Goal: Task Accomplishment & Management: Manage account settings

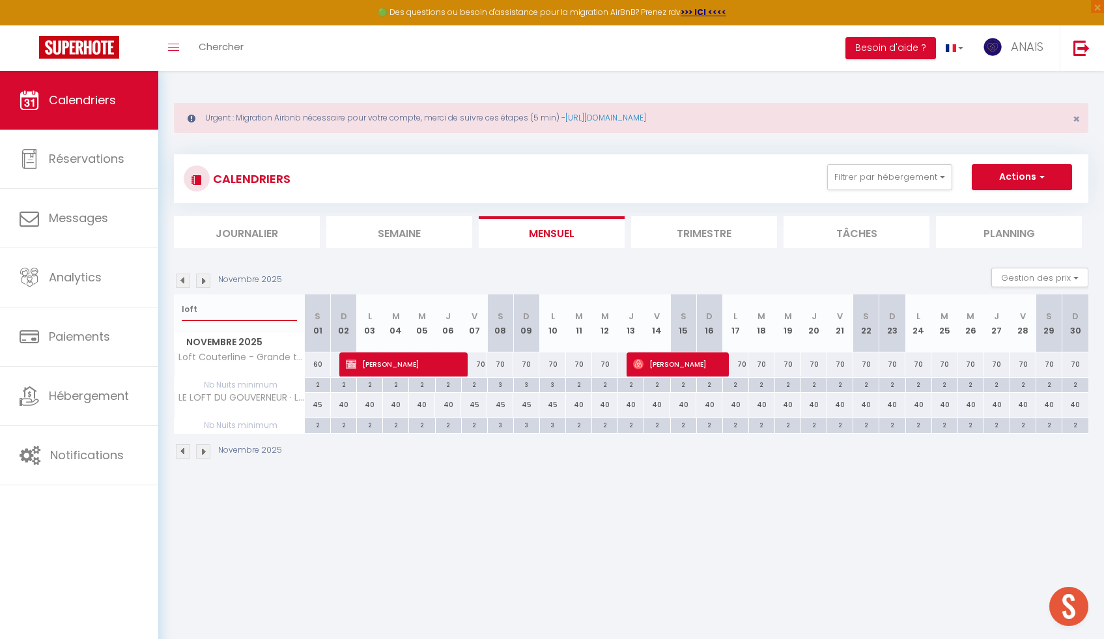
scroll to position [1959, 0]
click at [205, 315] on input "loft" at bounding box center [239, 309] width 115 height 23
drag, startPoint x: 205, startPoint y: 315, endPoint x: 211, endPoint y: 302, distance: 14.3
click at [211, 302] on input "loft" at bounding box center [239, 309] width 115 height 23
click at [220, 309] on input "loft" at bounding box center [239, 309] width 115 height 23
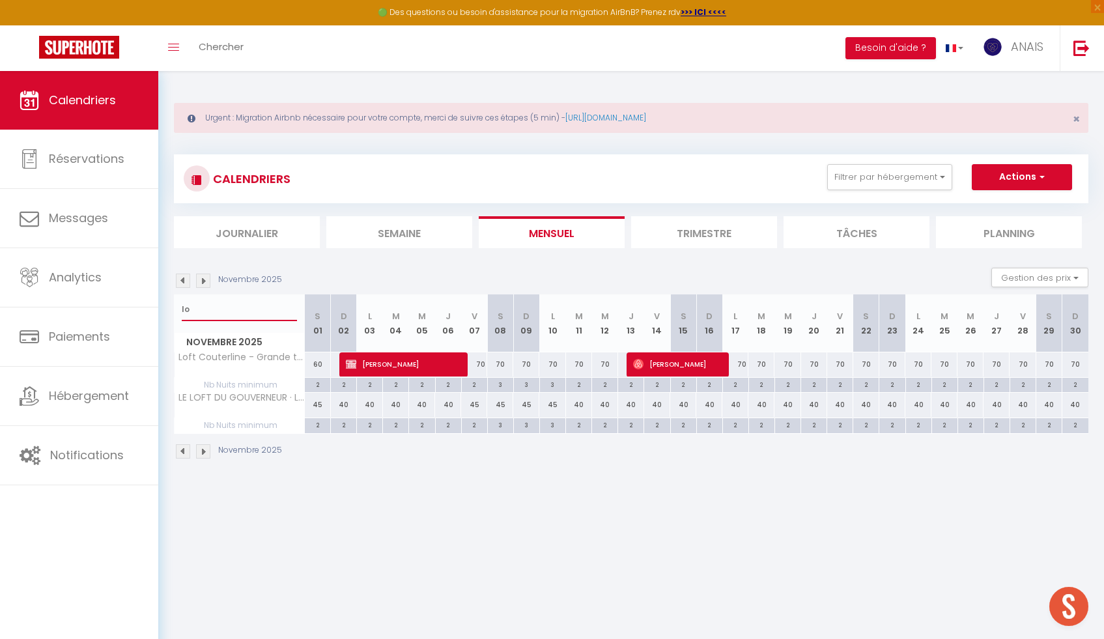
type input "l"
click at [184, 283] on img at bounding box center [183, 281] width 14 height 14
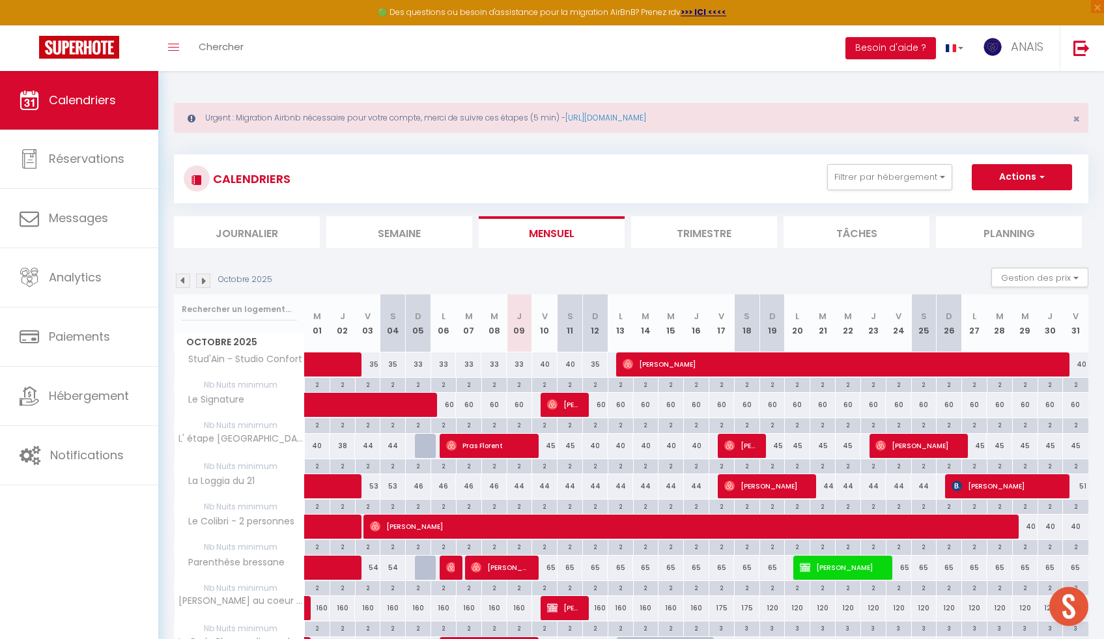
scroll to position [1, 0]
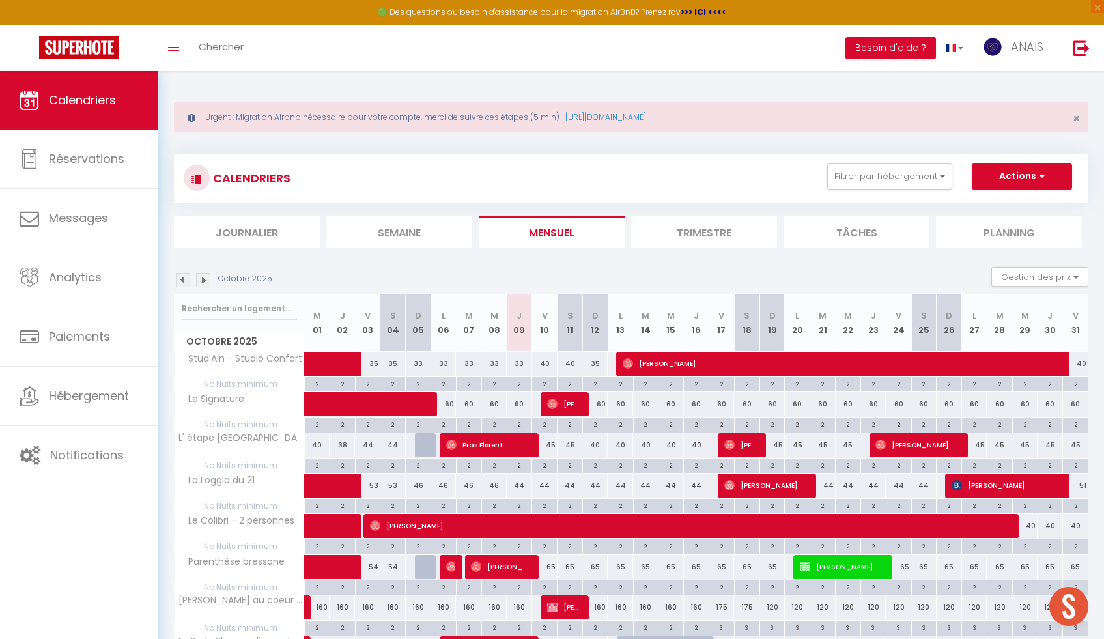
drag, startPoint x: 426, startPoint y: 455, endPoint x: 374, endPoint y: 369, distance: 100.6
click at [419, 446] on div at bounding box center [427, 445] width 25 height 25
type input "38"
type input "Dim 05 Octobre 2025"
type input "Lun 06 Octobre 2025"
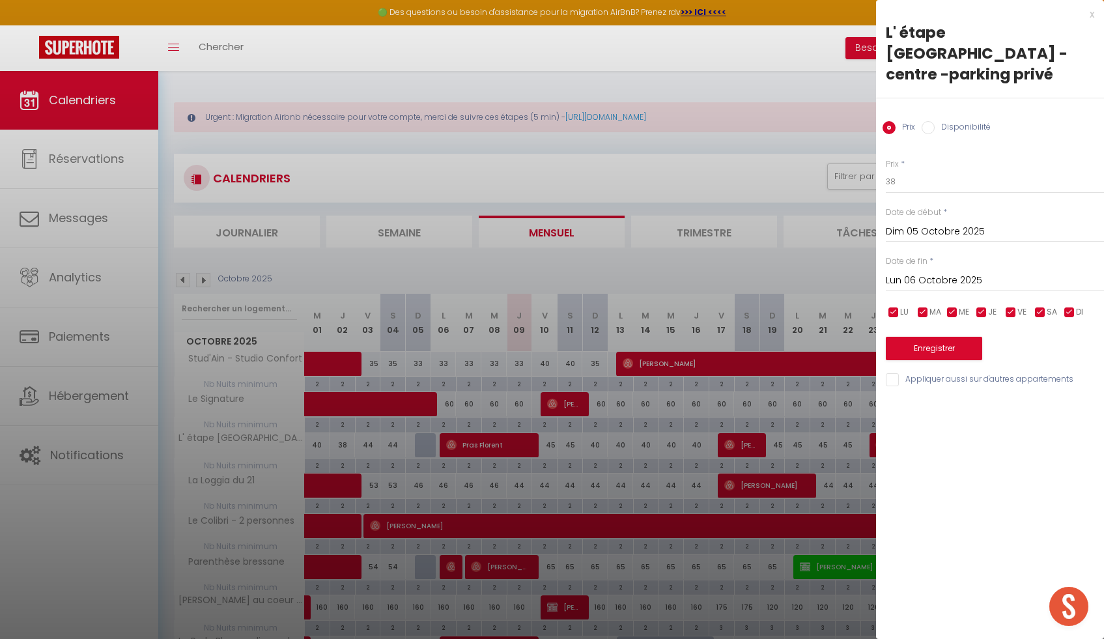
click at [177, 278] on div at bounding box center [552, 319] width 1104 height 639
click at [185, 281] on div at bounding box center [552, 319] width 1104 height 639
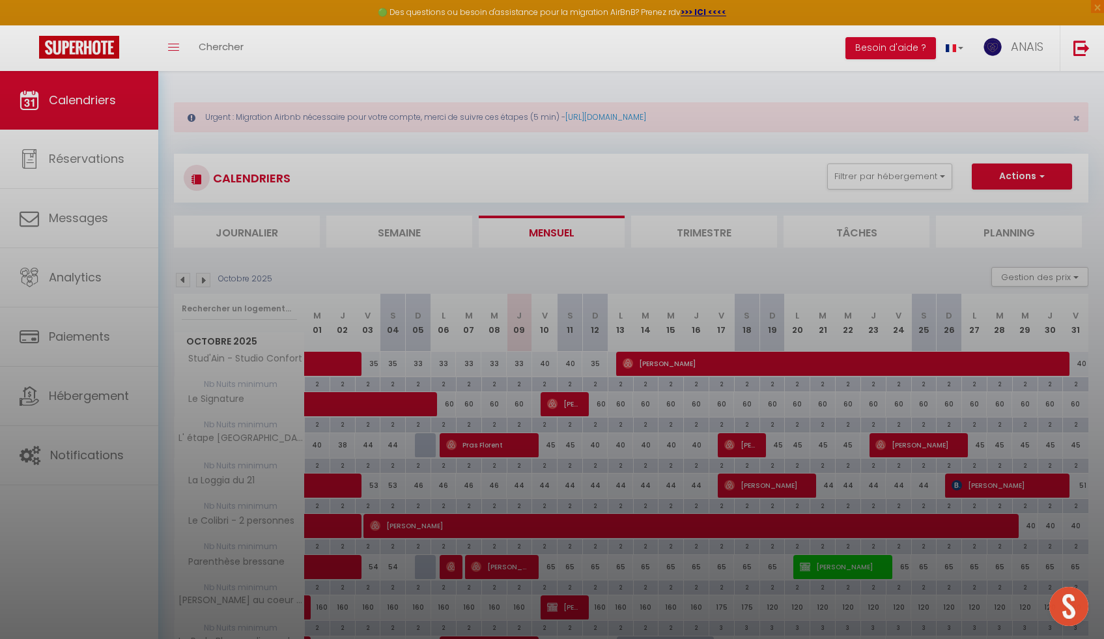
click at [879, 202] on div at bounding box center [552, 319] width 1104 height 639
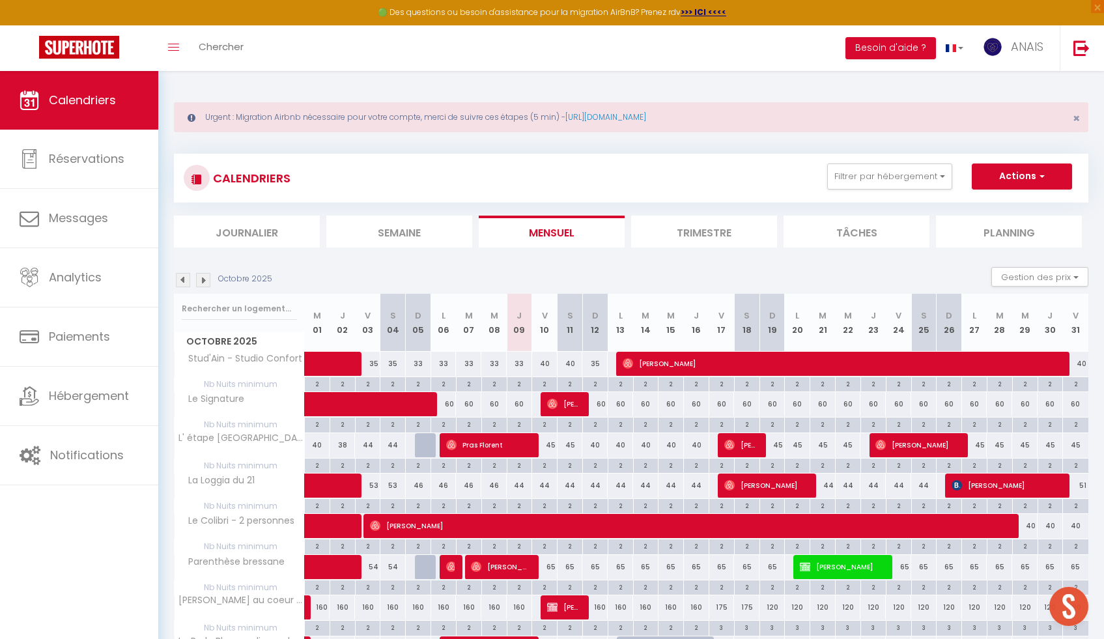
click at [186, 273] on img at bounding box center [183, 280] width 14 height 14
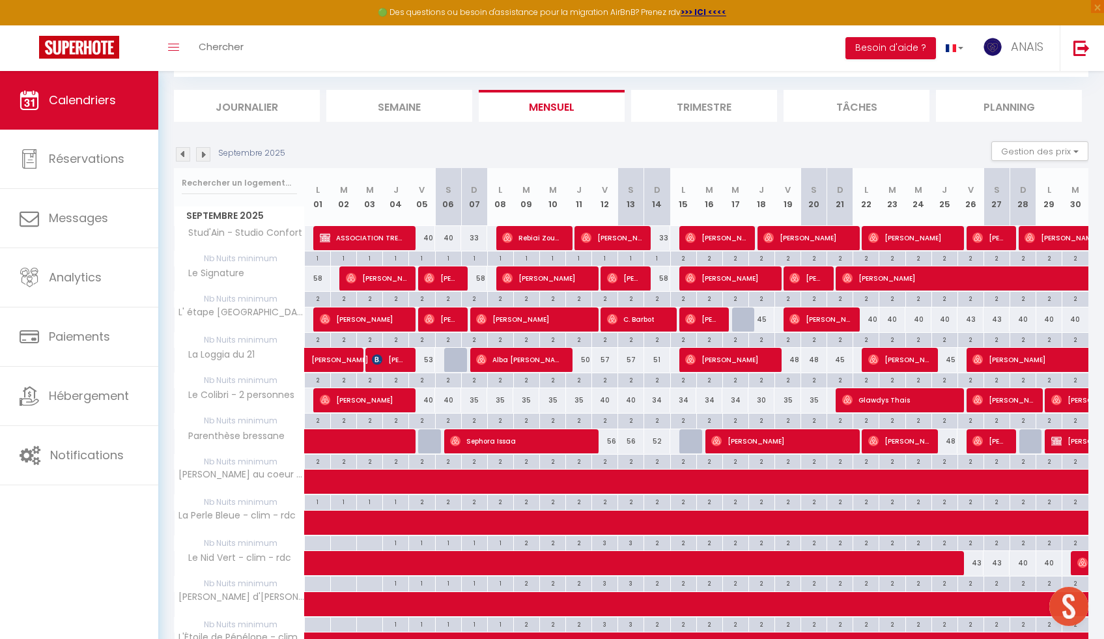
scroll to position [128, 0]
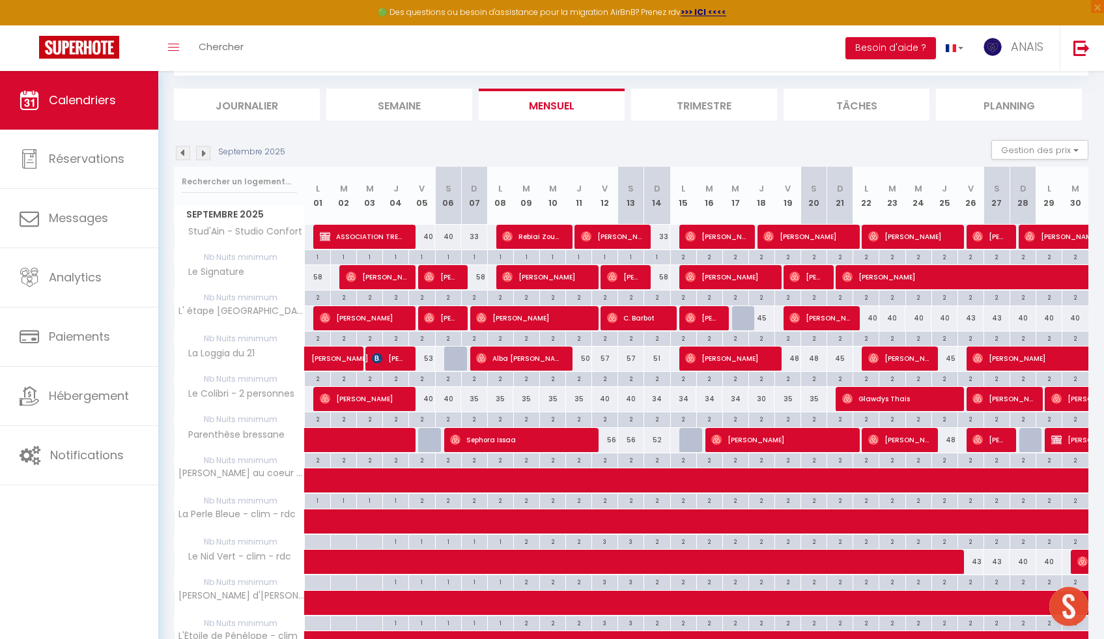
click at [235, 195] on div at bounding box center [240, 182] width 130 height 30
click at [237, 179] on input "text" at bounding box center [239, 181] width 115 height 23
click at [183, 152] on img at bounding box center [183, 153] width 14 height 14
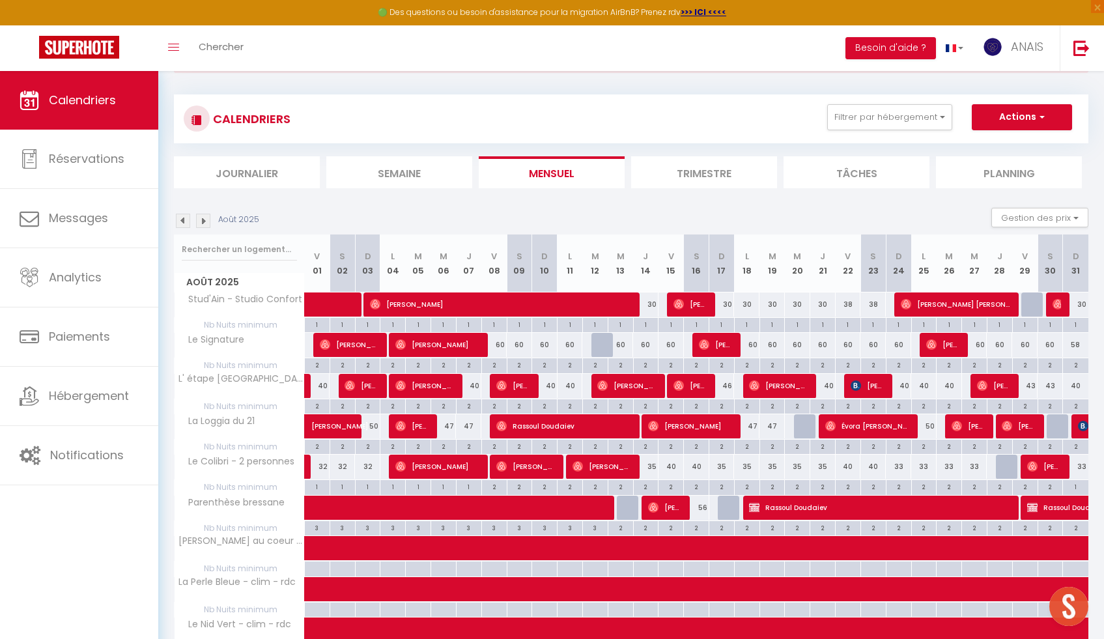
scroll to position [33, 0]
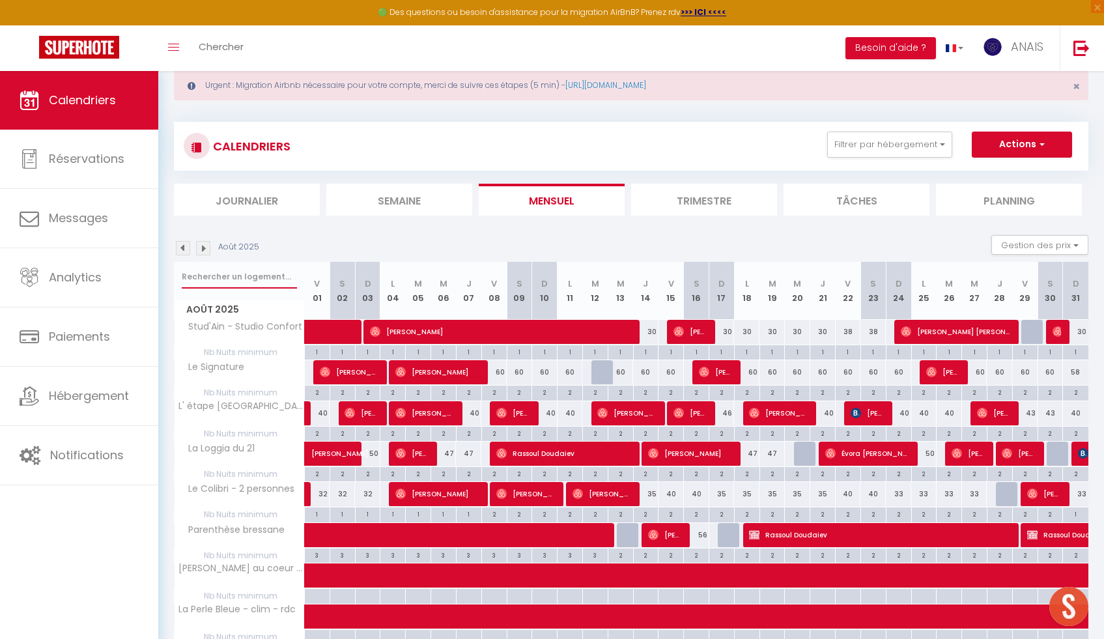
click at [242, 281] on input "text" at bounding box center [239, 276] width 115 height 23
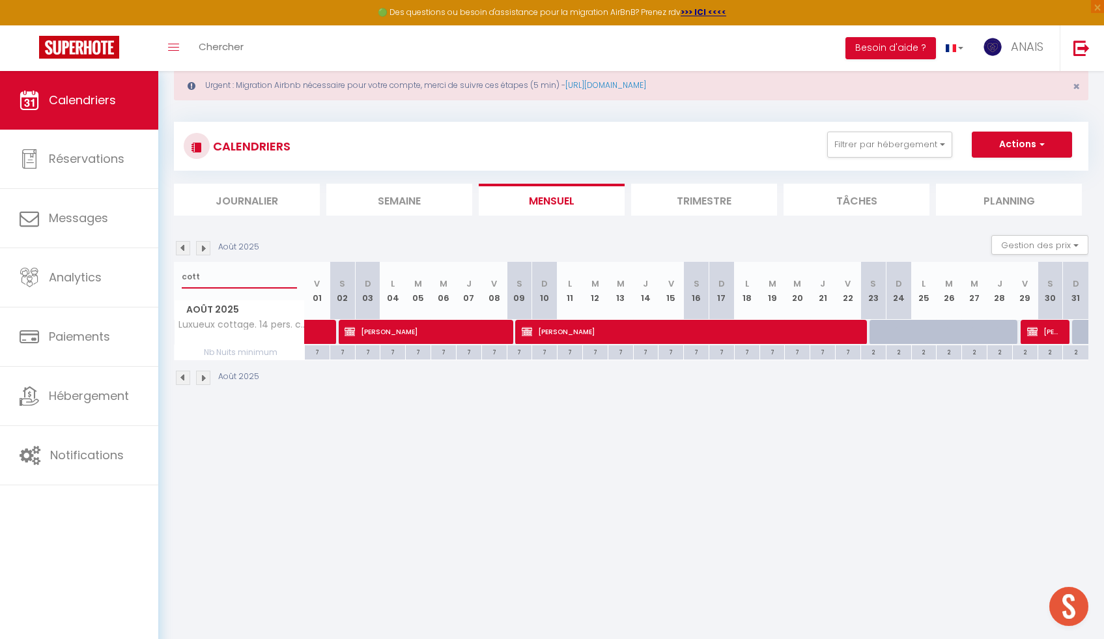
type input "cott"
click at [186, 252] on img at bounding box center [183, 248] width 14 height 14
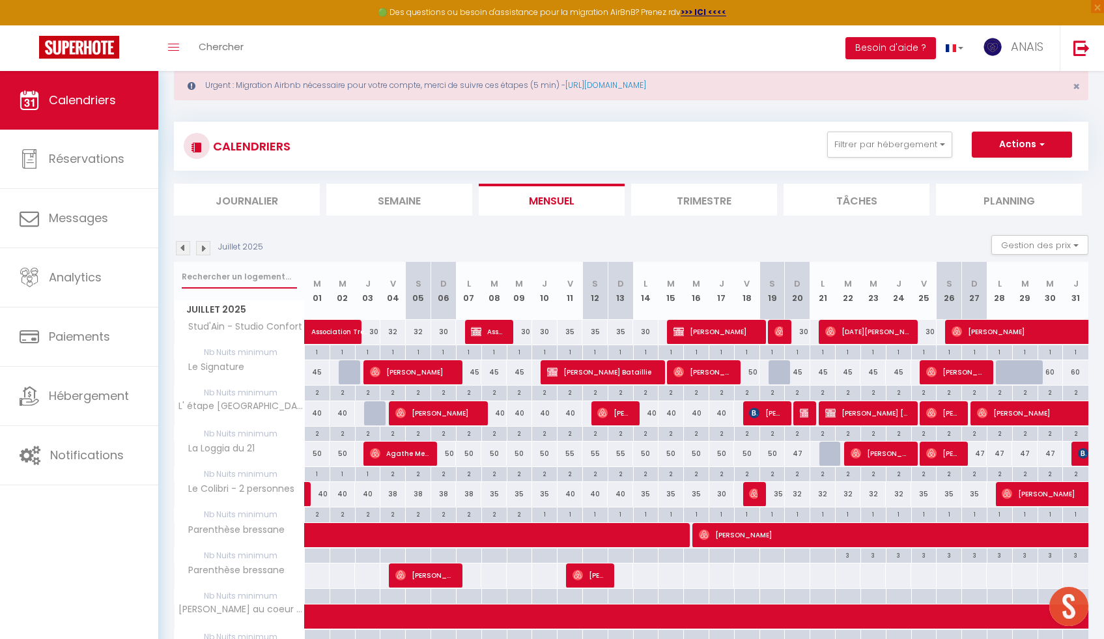
click at [192, 274] on input "text" at bounding box center [239, 276] width 115 height 23
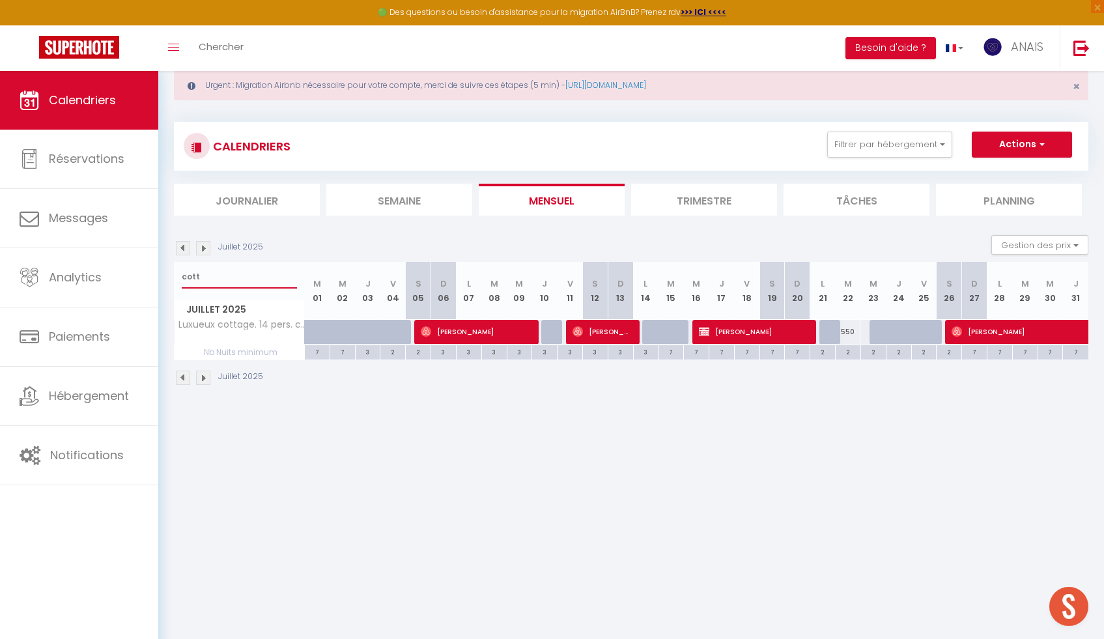
type input "cott"
click at [187, 246] on img at bounding box center [183, 248] width 14 height 14
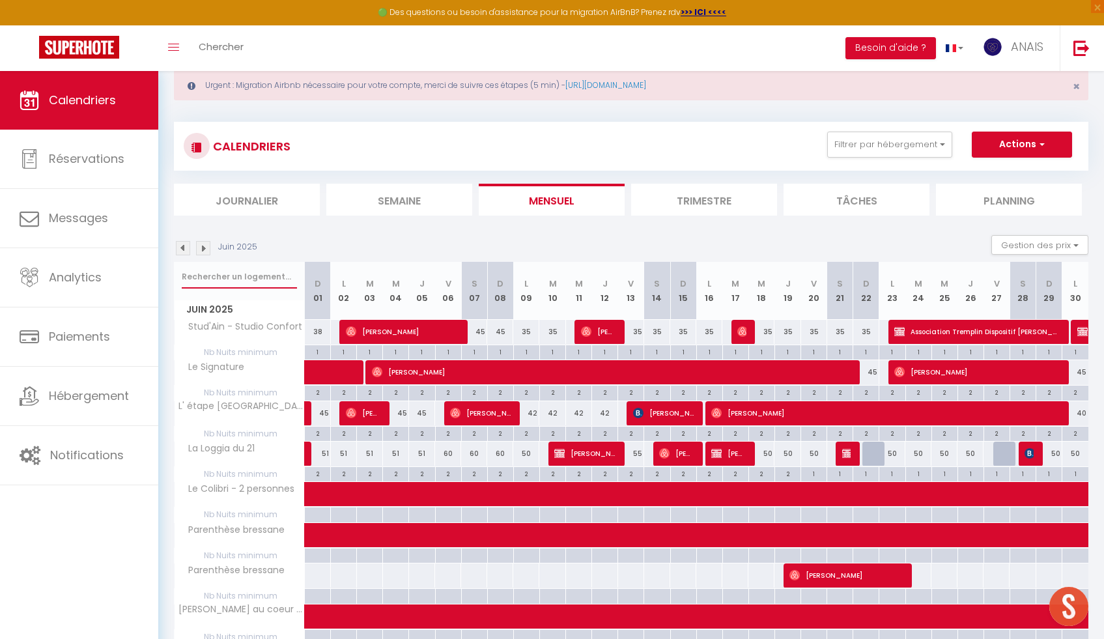
click at [215, 277] on input "text" at bounding box center [239, 276] width 115 height 23
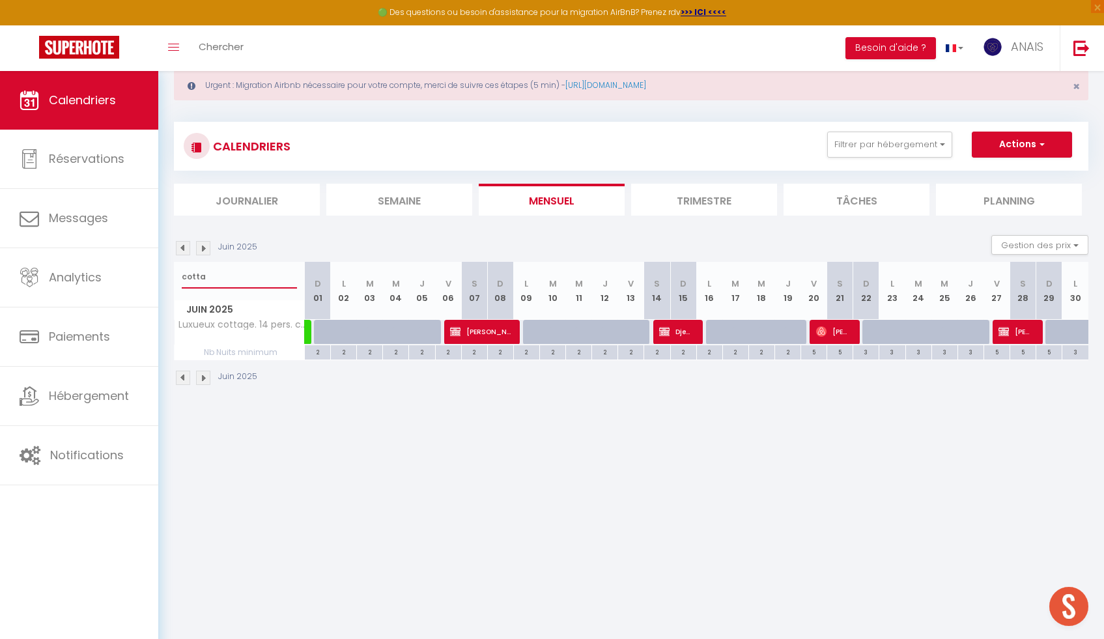
type input "cotta"
click at [703, 428] on body "🟢 Des questions ou besoin d'assistance pour la migration AirBnB? Prenez rdv >>>…" at bounding box center [552, 357] width 1104 height 639
click at [500, 329] on span "[PERSON_NAME]" at bounding box center [480, 331] width 61 height 25
select select "KO"
select select
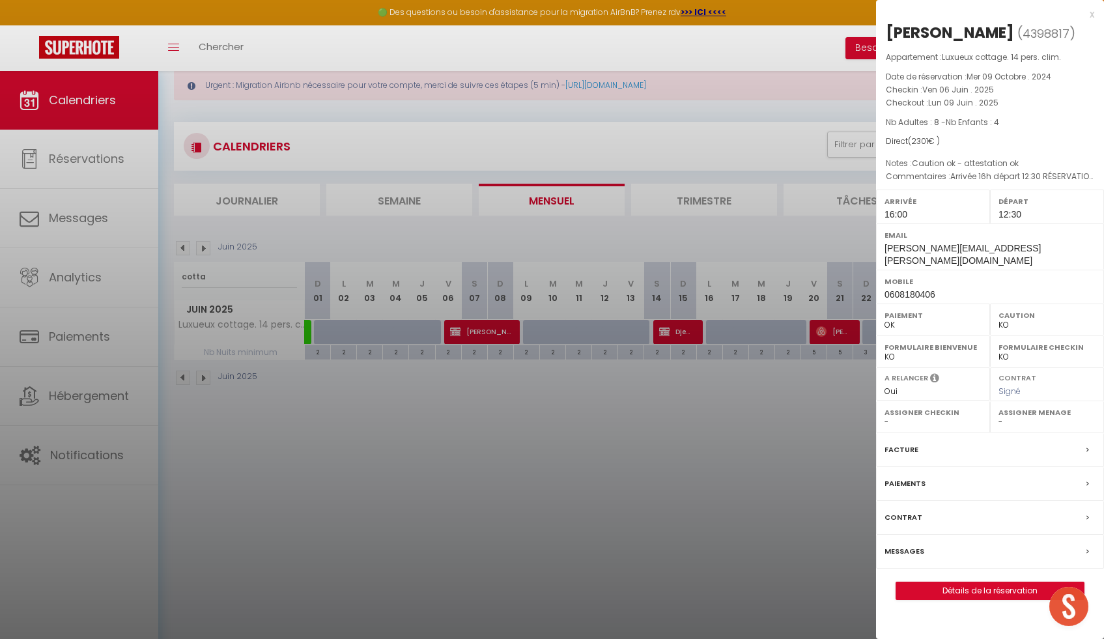
click at [512, 394] on div at bounding box center [552, 319] width 1104 height 639
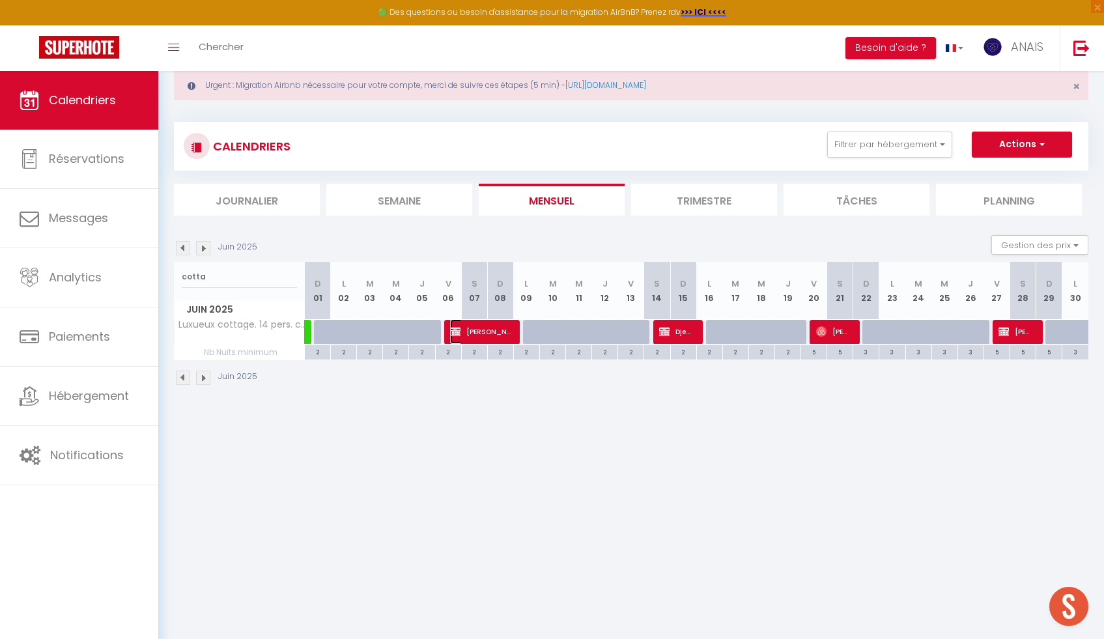
click at [506, 330] on span "[PERSON_NAME]" at bounding box center [480, 331] width 61 height 25
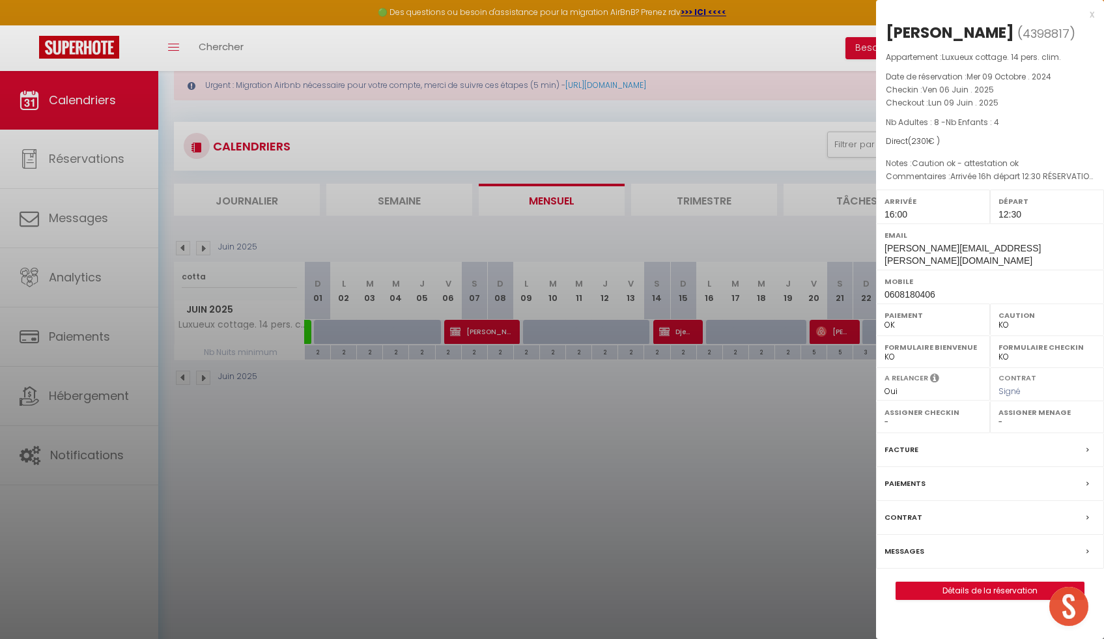
click at [1093, 15] on div "x" at bounding box center [985, 15] width 218 height 16
